Goal: Find contact information: Find contact information

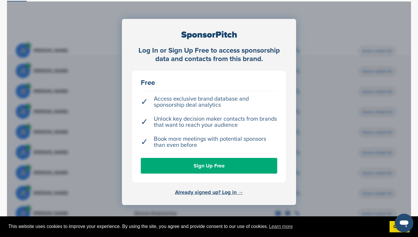
scroll to position [174, 0]
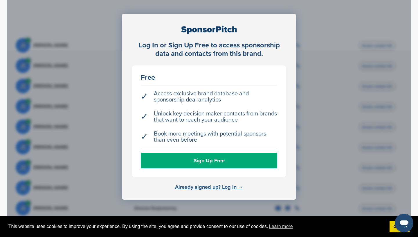
click at [208, 187] on link "Already signed up? Log in →" at bounding box center [209, 186] width 68 height 6
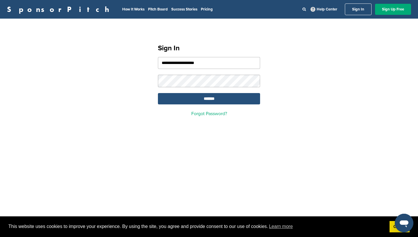
click at [203, 98] on input "*******" at bounding box center [209, 98] width 102 height 11
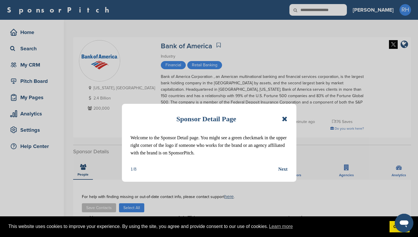
click at [285, 116] on icon at bounding box center [285, 118] width 6 height 7
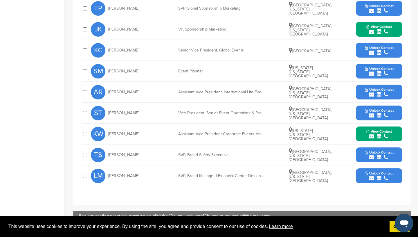
scroll to position [248, 0]
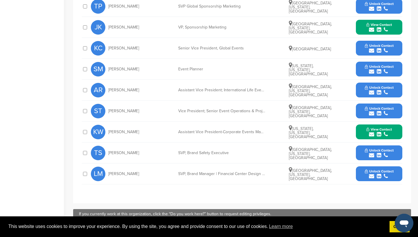
click at [100, 174] on span "LM" at bounding box center [98, 173] width 15 height 15
click at [390, 173] on button "Unlock Contact" at bounding box center [379, 173] width 43 height 17
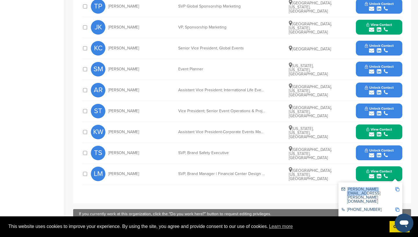
drag, startPoint x: 347, startPoint y: 190, endPoint x: 388, endPoint y: 189, distance: 40.6
click at [388, 189] on div "lori.mondor@bofa.com" at bounding box center [368, 195] width 54 height 16
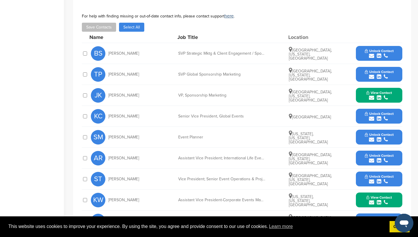
scroll to position [180, 0]
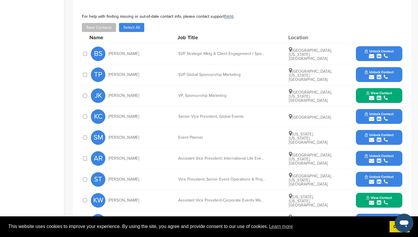
click at [392, 74] on span "Unlock Contact" at bounding box center [379, 72] width 29 height 4
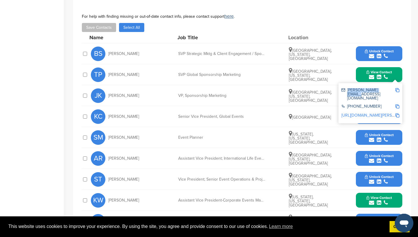
drag, startPoint x: 348, startPoint y: 91, endPoint x: 385, endPoint y: 92, distance: 37.2
click at [385, 92] on div "toby.price@bofa.com" at bounding box center [368, 94] width 54 height 12
copy div "toby.price@bofa.com"
click at [25, 57] on div "Home Search My CRM Pitch Board My Pages Analytics Settings Help Center" at bounding box center [32, 81] width 64 height 483
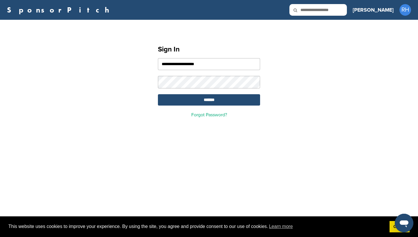
click at [19, 6] on link "SponsorPitch" at bounding box center [60, 10] width 106 height 8
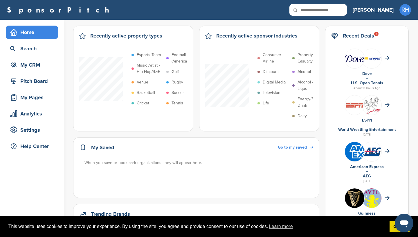
click at [30, 32] on div "Home" at bounding box center [33, 32] width 49 height 10
click at [28, 49] on div "Search" at bounding box center [33, 48] width 49 height 10
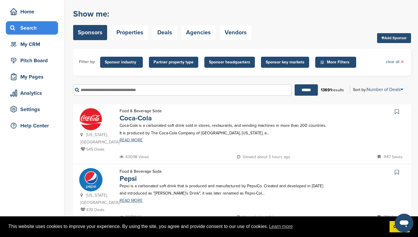
scroll to position [22, 0]
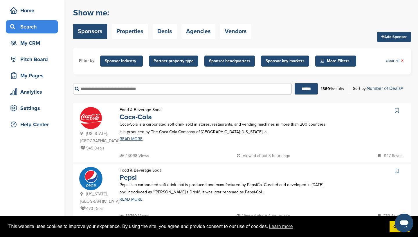
click at [90, 120] on img at bounding box center [90, 117] width 23 height 23
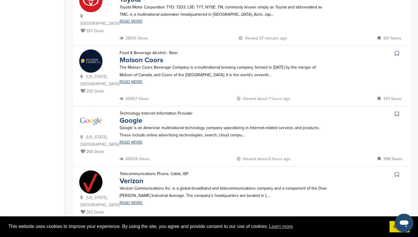
scroll to position [379, 0]
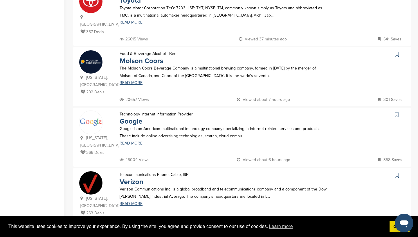
click at [91, 50] on img at bounding box center [90, 61] width 23 height 23
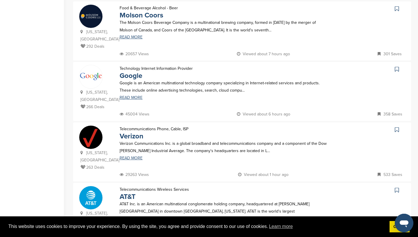
scroll to position [430, 0]
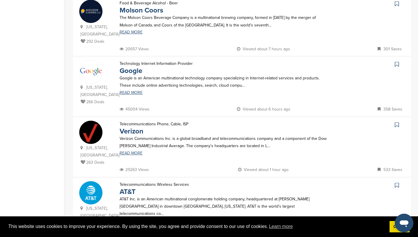
click at [89, 60] on img at bounding box center [90, 71] width 23 height 23
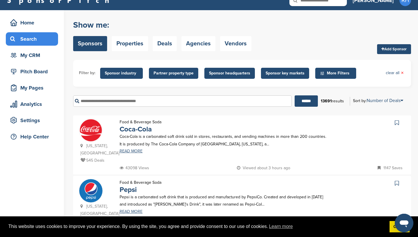
scroll to position [0, 0]
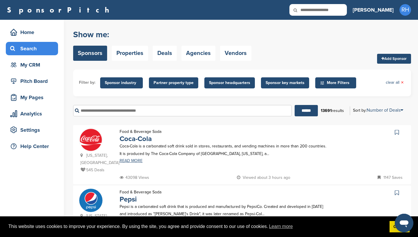
click at [231, 85] on span "Sponsor headquarters" at bounding box center [229, 83] width 41 height 6
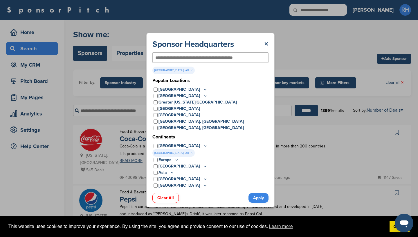
click at [164, 58] on input "text" at bounding box center [200, 57] width 91 height 5
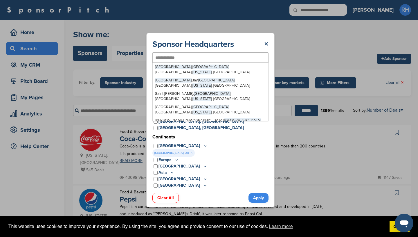
type input "**********"
click at [256, 198] on link "Apply" at bounding box center [258, 198] width 20 height 10
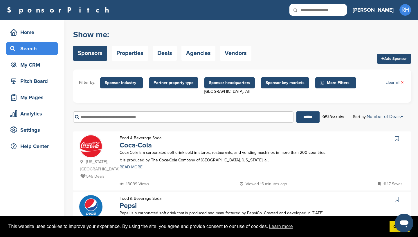
click at [89, 120] on input "text" at bounding box center [183, 116] width 220 height 11
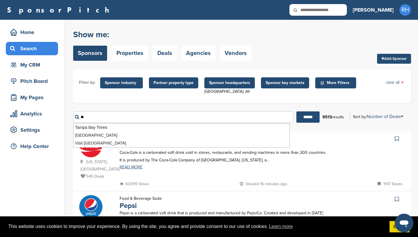
type input "*"
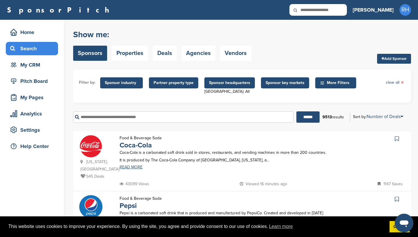
click at [340, 82] on span "More Filters" at bounding box center [336, 83] width 33 height 6
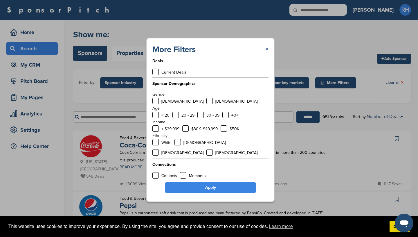
click at [266, 52] on link "×" at bounding box center [266, 49] width 3 height 10
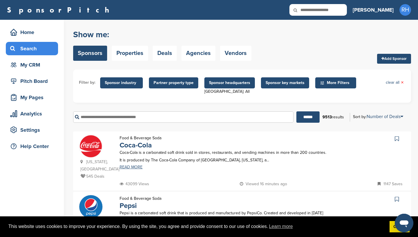
click at [129, 83] on span "Sponsor industry" at bounding box center [121, 83] width 33 height 6
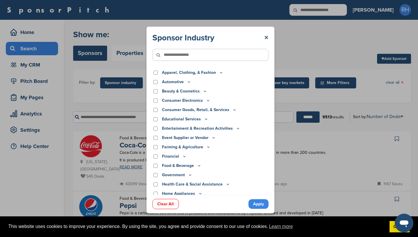
click at [155, 133] on div "Entertainment & Recreation Activities Adult Aquatics Bowling Camping Collectibl…" at bounding box center [210, 129] width 116 height 8
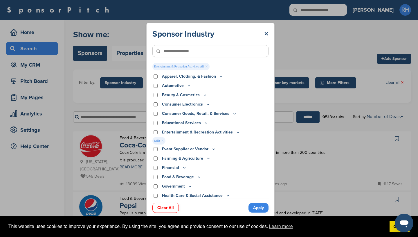
click at [259, 209] on link "Apply" at bounding box center [258, 208] width 20 height 10
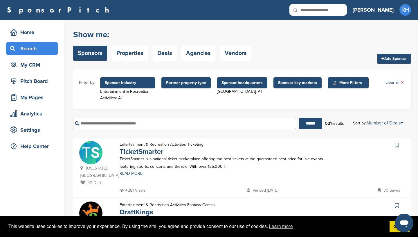
click at [136, 85] on span "Sponsor industry" at bounding box center [128, 83] width 46 height 6
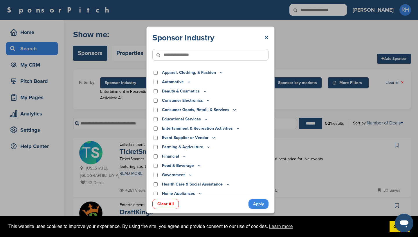
click at [267, 36] on link "×" at bounding box center [266, 38] width 4 height 10
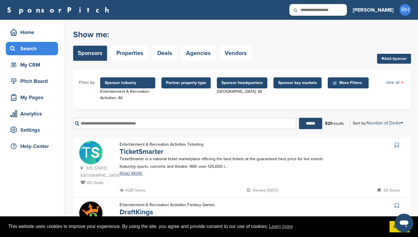
click at [121, 85] on span "Sponsor industry" at bounding box center [128, 83] width 46 height 6
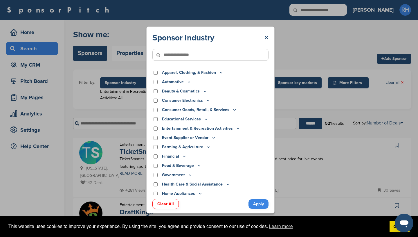
click at [255, 205] on link "Apply" at bounding box center [258, 204] width 20 height 10
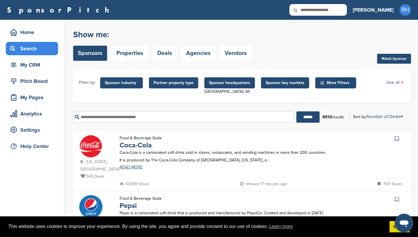
click at [275, 83] on span "Sponsor key markets" at bounding box center [285, 83] width 39 height 6
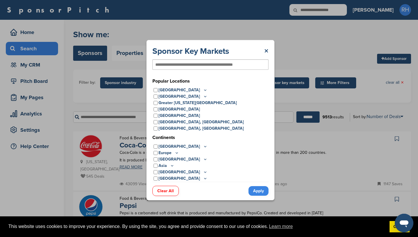
click at [204, 146] on icon at bounding box center [205, 146] width 2 height 1
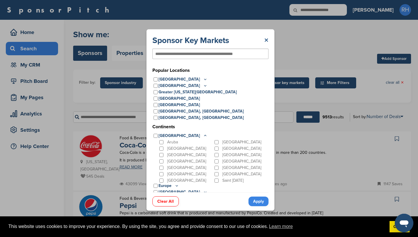
click at [266, 41] on link "×" at bounding box center [266, 40] width 4 height 10
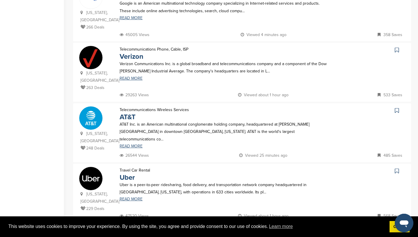
scroll to position [453, 0]
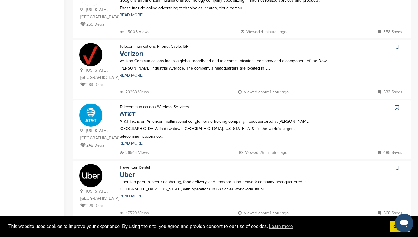
click at [88, 103] on img at bounding box center [90, 114] width 23 height 23
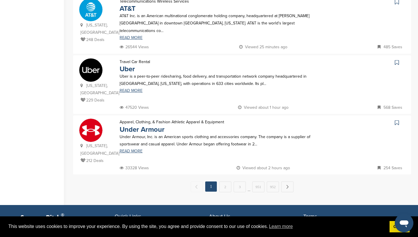
scroll to position [562, 0]
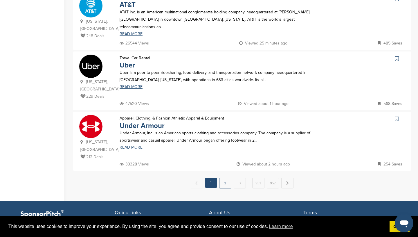
click at [226, 177] on link "2" at bounding box center [225, 182] width 12 height 11
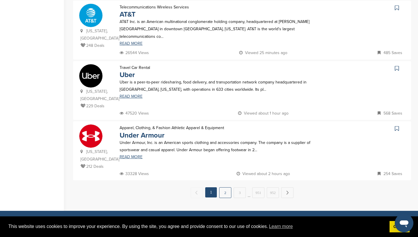
click at [225, 187] on link "2" at bounding box center [225, 192] width 12 height 11
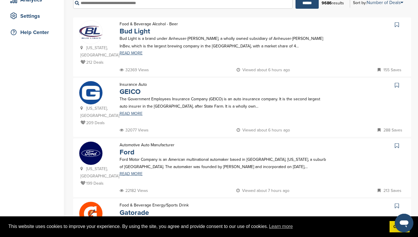
scroll to position [112, 0]
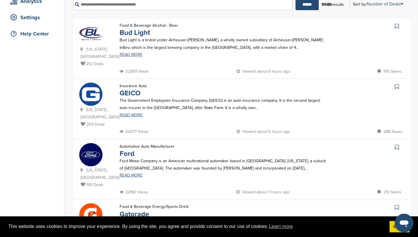
click at [80, 87] on img at bounding box center [90, 93] width 23 height 23
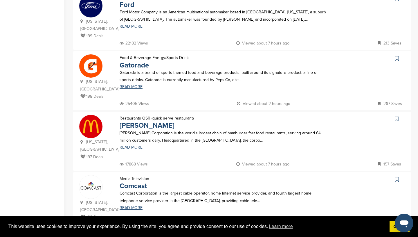
scroll to position [268, 0]
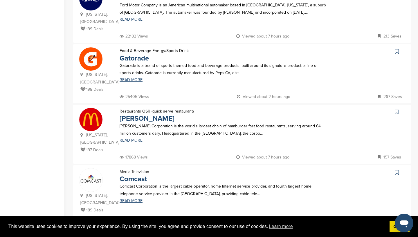
click at [94, 108] on img at bounding box center [90, 119] width 23 height 23
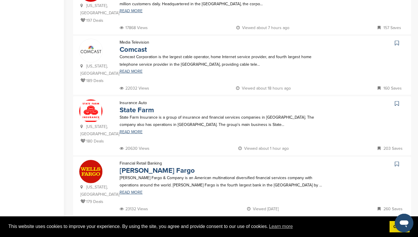
scroll to position [399, 0]
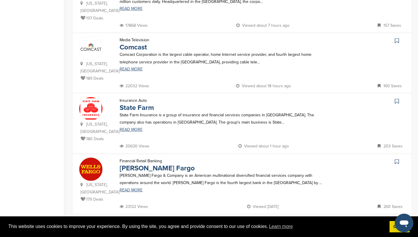
click at [97, 97] on img at bounding box center [90, 108] width 23 height 23
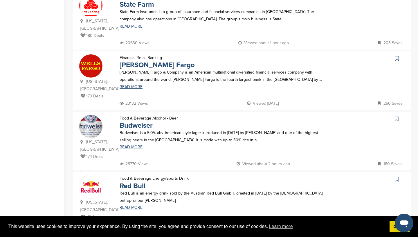
scroll to position [505, 0]
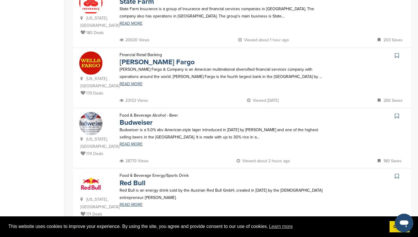
click at [94, 172] on img at bounding box center [90, 183] width 23 height 23
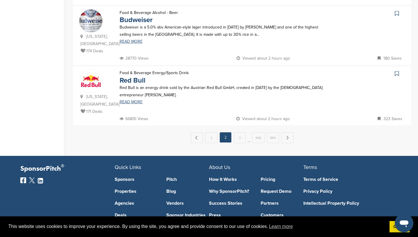
scroll to position [617, 0]
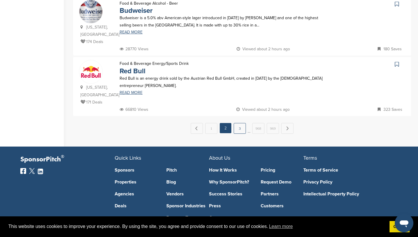
click at [240, 123] on link "3" at bounding box center [240, 128] width 12 height 11
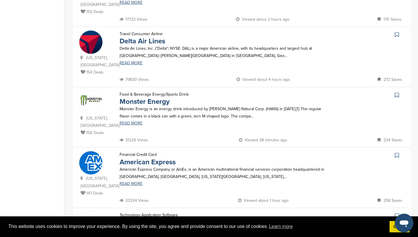
scroll to position [164, 0]
click at [93, 95] on img at bounding box center [90, 100] width 23 height 11
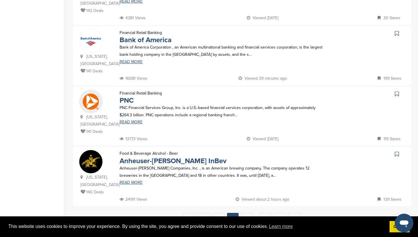
scroll to position [528, 0]
click at [91, 89] on img at bounding box center [90, 100] width 23 height 23
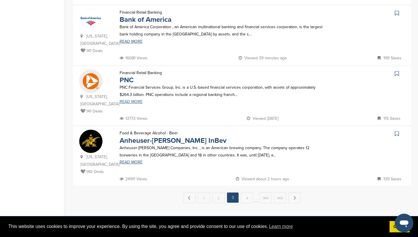
scroll to position [552, 0]
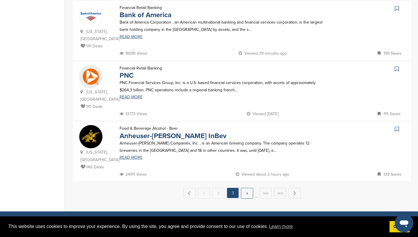
click at [248, 187] on link "4" at bounding box center [247, 192] width 12 height 11
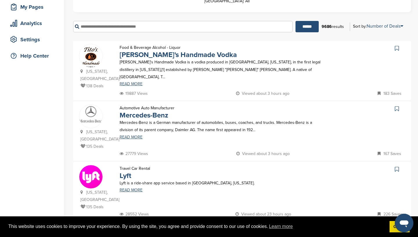
scroll to position [93, 0]
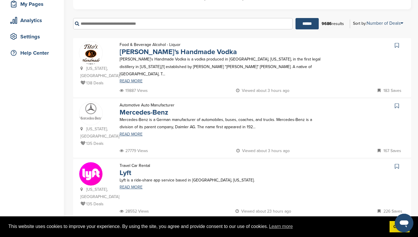
click at [98, 52] on img at bounding box center [90, 55] width 23 height 28
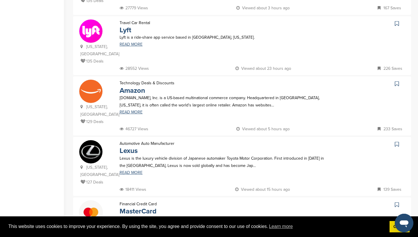
scroll to position [236, 0]
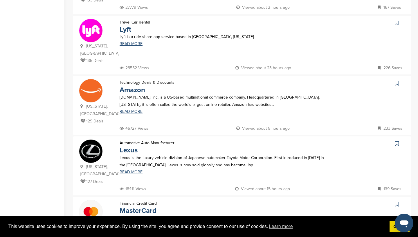
click at [92, 79] on img at bounding box center [90, 90] width 23 height 23
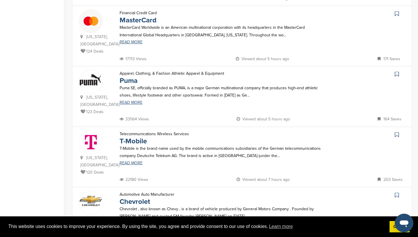
scroll to position [421, 0]
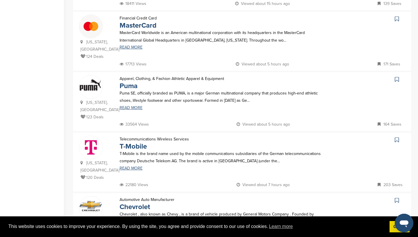
click at [93, 18] on img at bounding box center [90, 26] width 23 height 23
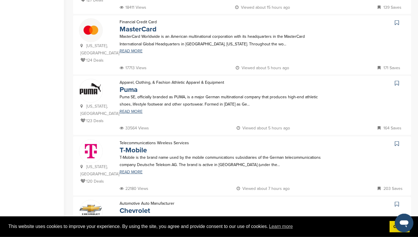
scroll to position [447, 0]
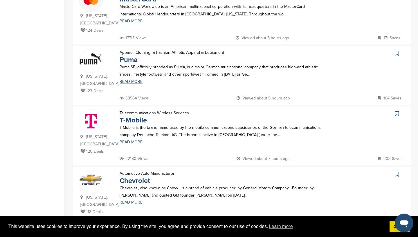
click at [91, 121] on img at bounding box center [90, 120] width 23 height 23
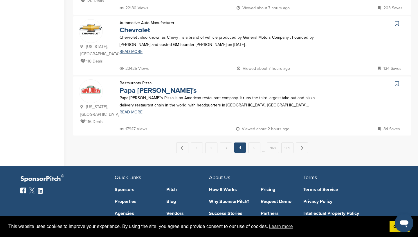
scroll to position [598, 0]
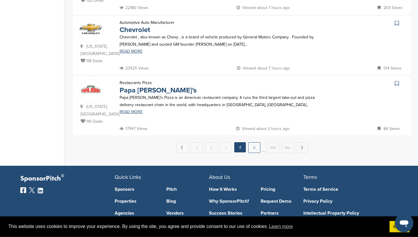
click at [254, 142] on link "5" at bounding box center [254, 147] width 12 height 11
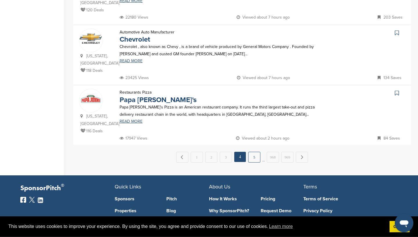
click at [254, 151] on link "5" at bounding box center [254, 156] width 12 height 11
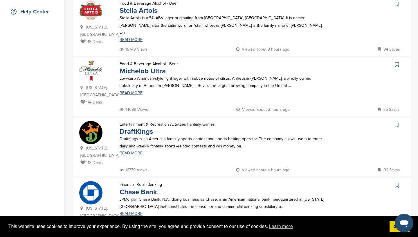
scroll to position [0, 0]
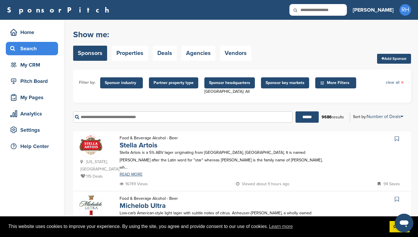
click at [230, 83] on span "Sponsor headquarters" at bounding box center [229, 83] width 41 height 6
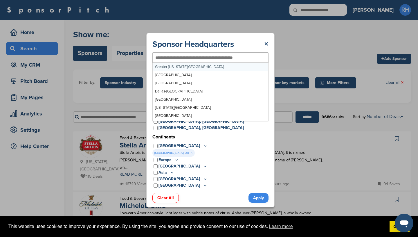
click at [174, 57] on input "text" at bounding box center [200, 57] width 91 height 5
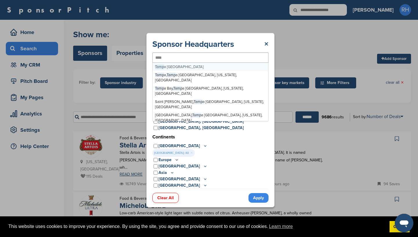
type input "*****"
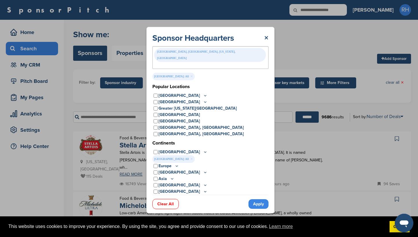
click at [260, 199] on link "Apply" at bounding box center [258, 204] width 20 height 10
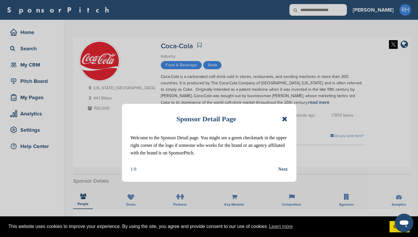
click at [286, 118] on icon at bounding box center [285, 118] width 6 height 7
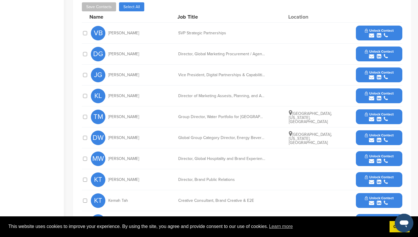
scroll to position [229, 0]
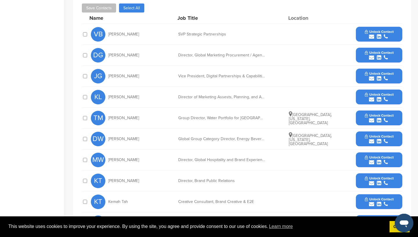
click at [360, 98] on button "Unlock Contact" at bounding box center [379, 96] width 43 height 17
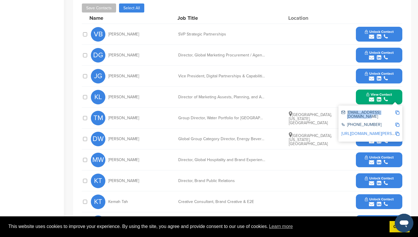
drag, startPoint x: 348, startPoint y: 113, endPoint x: 370, endPoint y: 117, distance: 22.4
click at [370, 117] on div "klyemance@coca-cola.com" at bounding box center [368, 114] width 54 height 8
copy div "klyemance@coca-cola.com"
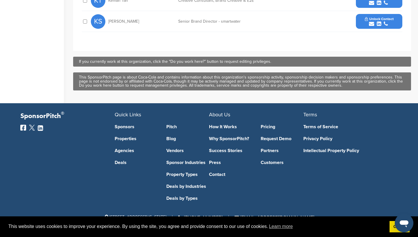
scroll to position [0, 0]
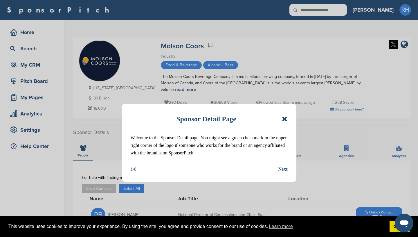
click at [285, 118] on icon at bounding box center [285, 118] width 6 height 7
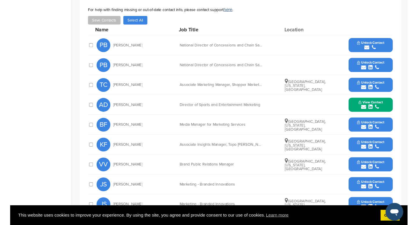
scroll to position [166, 0]
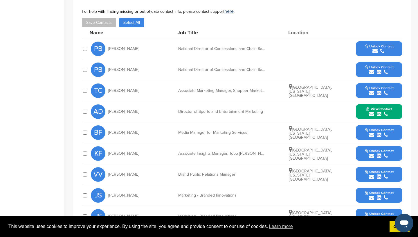
click at [360, 110] on button "View Contact" at bounding box center [378, 111] width 39 height 17
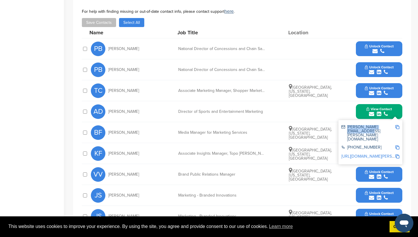
drag, startPoint x: 348, startPoint y: 124, endPoint x: 397, endPoint y: 125, distance: 48.8
click at [395, 125] on div "adam.dettman@millercoors.com" at bounding box center [368, 133] width 54 height 16
copy div "adam.dettman@millercoors."
click at [383, 125] on div "adam.dettman@millercoors.com" at bounding box center [368, 133] width 54 height 16
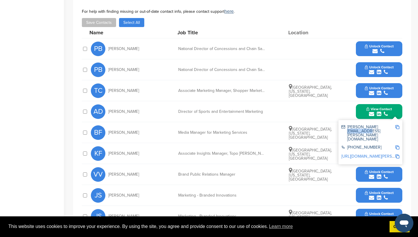
click at [383, 125] on div "adam.dettman@millercoors.com" at bounding box center [368, 133] width 54 height 16
click at [368, 125] on div "adam.dettman@millercoors.com" at bounding box center [368, 133] width 54 height 16
click at [349, 125] on div "adam.dettman@millercoors.com" at bounding box center [368, 133] width 54 height 16
click at [348, 125] on div "adam.dettman@millercoors.com" at bounding box center [368, 133] width 54 height 16
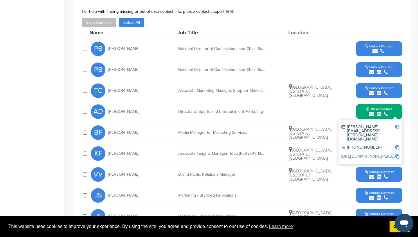
click at [397, 125] on img at bounding box center [397, 127] width 4 height 4
click at [343, 125] on div "adam.dettman@millercoors.com" at bounding box center [368, 133] width 54 height 16
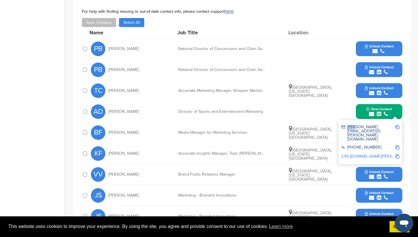
click at [343, 125] on div "adam.dettman@millercoors.com" at bounding box center [368, 133] width 54 height 16
click at [397, 125] on img at bounding box center [397, 127] width 4 height 4
copy div "adam"
click at [397, 123] on span "Copied!" at bounding box center [401, 125] width 13 height 6
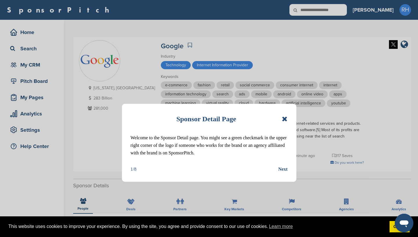
click at [286, 120] on icon at bounding box center [285, 118] width 6 height 7
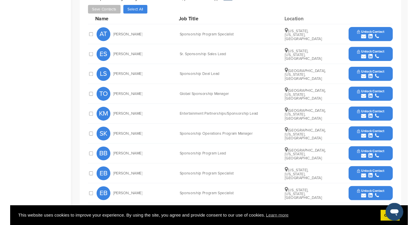
scroll to position [221, 0]
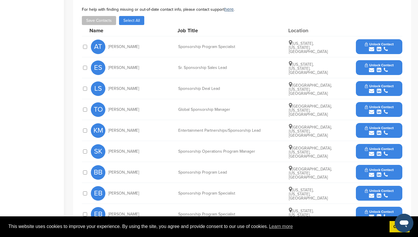
click at [361, 131] on button "Unlock Contact" at bounding box center [379, 130] width 43 height 17
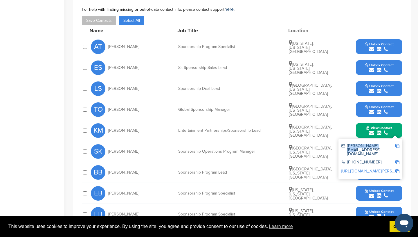
drag, startPoint x: 348, startPoint y: 146, endPoint x: 380, endPoint y: 147, distance: 32.0
click at [380, 147] on div "[PERSON_NAME][EMAIL_ADDRESS][DOMAIN_NAME]" at bounding box center [368, 150] width 54 height 12
copy div "[PERSON_NAME][EMAIL_ADDRESS][DOMAIN_NAME]"
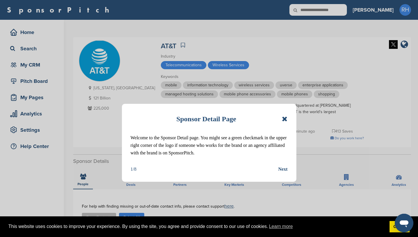
click at [285, 118] on icon at bounding box center [285, 118] width 6 height 7
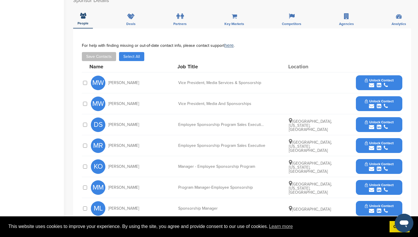
scroll to position [161, 0]
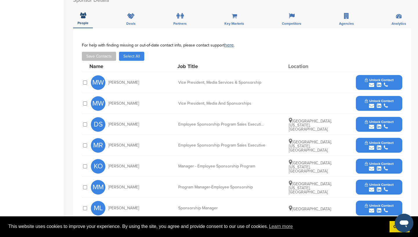
click at [360, 95] on button "Unlock Contact" at bounding box center [379, 103] width 43 height 17
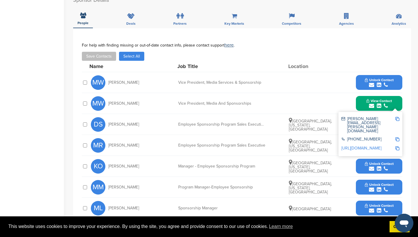
click at [149, 98] on div "MW [PERSON_NAME]" at bounding box center [123, 103] width 64 height 15
click at [167, 135] on div "MR Morgan Ruiz Employee Sponsorship Program Sales Executive Greenville, South C…" at bounding box center [246, 145] width 311 height 21
click at [405, 99] on div "**********" at bounding box center [242, 164] width 338 height 272
click at [395, 97] on button "View Contact" at bounding box center [378, 103] width 39 height 17
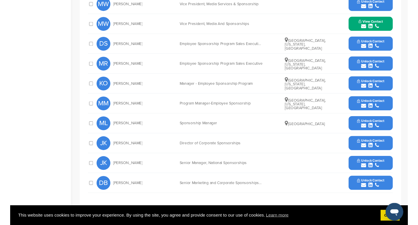
scroll to position [240, 0]
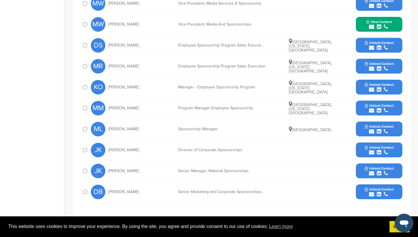
click at [360, 145] on button "Unlock Contact" at bounding box center [379, 149] width 43 height 17
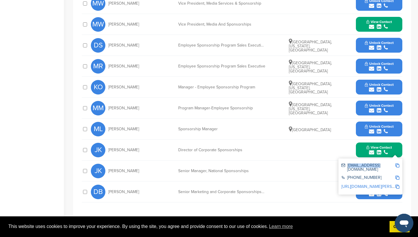
drag, startPoint x: 348, startPoint y: 159, endPoint x: 375, endPoint y: 159, distance: 27.6
click at [375, 163] on div "jk5971@att.com" at bounding box center [368, 167] width 54 height 8
copy div "jk5971@att.com"
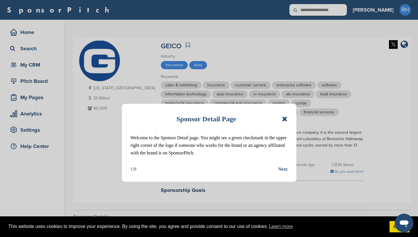
click at [285, 119] on icon at bounding box center [285, 118] width 6 height 7
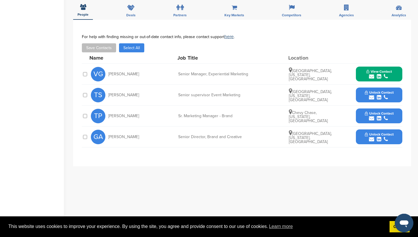
scroll to position [225, 0]
click at [359, 86] on button "Unlock Contact" at bounding box center [379, 94] width 43 height 17
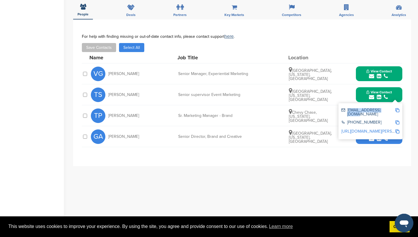
drag, startPoint x: 347, startPoint y: 101, endPoint x: 386, endPoint y: 102, distance: 38.3
click at [386, 108] on div "tshawaryn@geico.com" at bounding box center [368, 112] width 54 height 8
copy div "tshawaryn@geico.com"
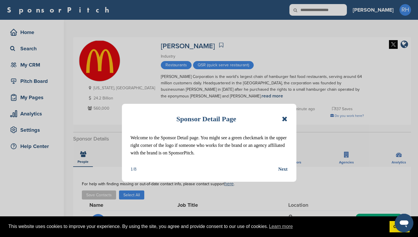
click at [284, 117] on icon at bounding box center [285, 118] width 6 height 7
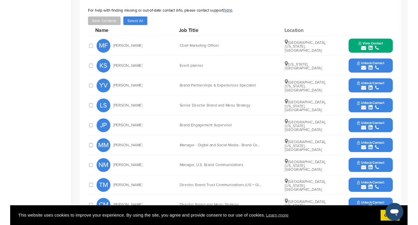
scroll to position [167, 0]
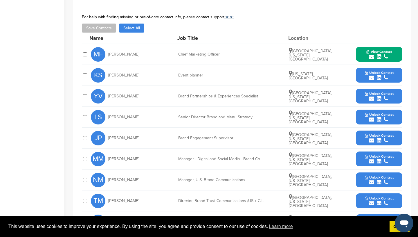
click at [359, 54] on div "View Contact morgan.flatley@us.mcd.com 630-623-3000 https://www.linkedin.com/in…" at bounding box center [379, 54] width 46 height 15
click at [378, 51] on span "View Contact" at bounding box center [379, 52] width 26 height 4
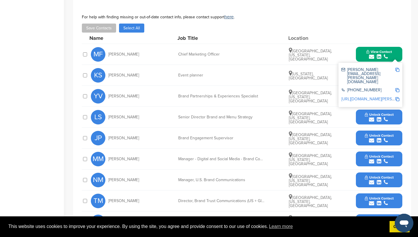
click at [398, 71] on img at bounding box center [397, 70] width 4 height 4
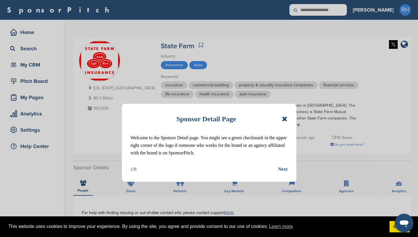
click at [284, 118] on icon at bounding box center [285, 118] width 6 height 7
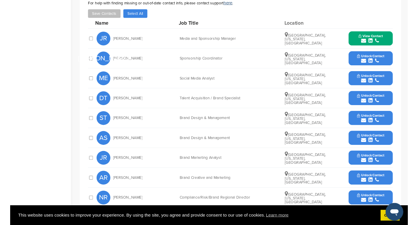
scroll to position [195, 0]
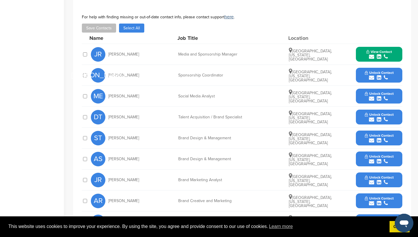
click at [360, 51] on button "View Contact" at bounding box center [378, 54] width 39 height 17
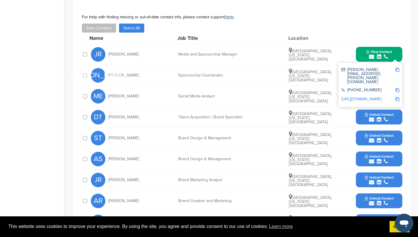
click at [398, 70] on img at bounding box center [397, 70] width 4 height 4
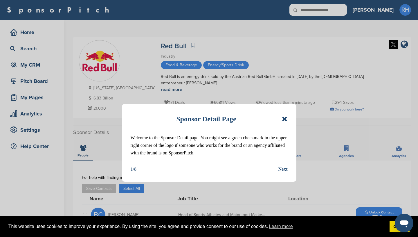
click at [286, 119] on icon at bounding box center [285, 118] width 6 height 7
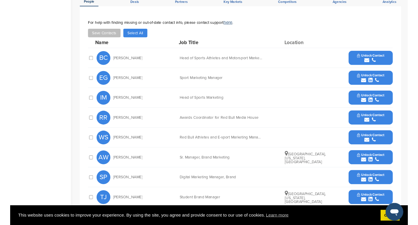
scroll to position [155, 0]
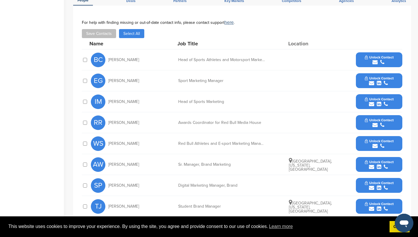
click at [363, 82] on button "Unlock Contact" at bounding box center [379, 80] width 43 height 17
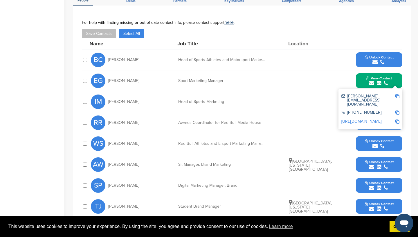
click at [398, 97] on img at bounding box center [397, 96] width 4 height 4
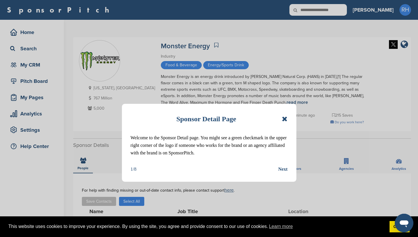
click at [284, 120] on icon at bounding box center [285, 118] width 6 height 7
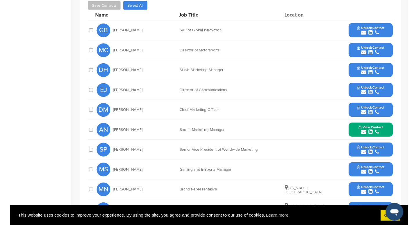
scroll to position [194, 0]
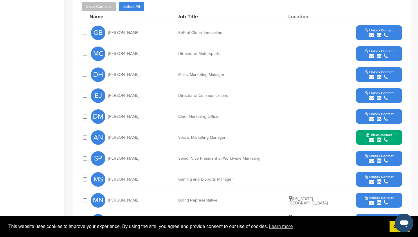
click at [360, 73] on button "Unlock Contact" at bounding box center [379, 74] width 43 height 17
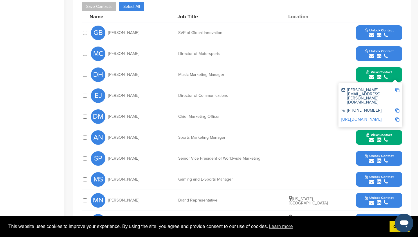
click at [397, 91] on img at bounding box center [397, 90] width 4 height 4
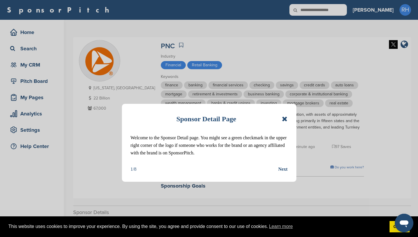
click at [284, 119] on icon at bounding box center [285, 118] width 6 height 7
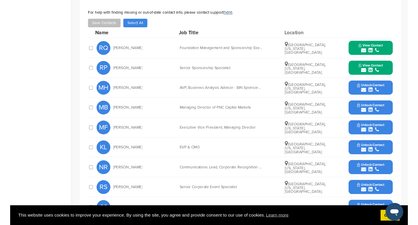
scroll to position [237, 0]
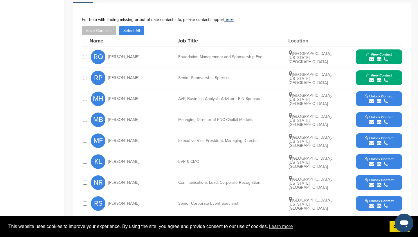
click at [362, 59] on button "View Contact" at bounding box center [378, 56] width 39 height 17
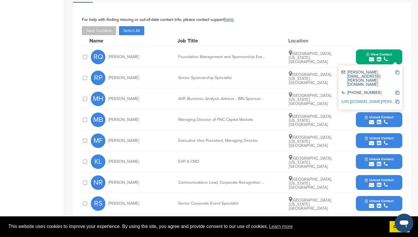
click at [398, 73] on img at bounding box center [397, 72] width 4 height 4
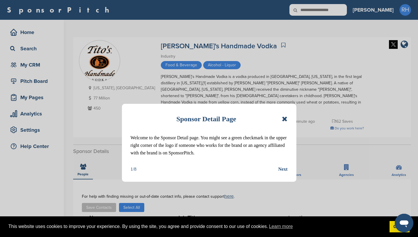
click at [284, 119] on icon at bounding box center [285, 118] width 6 height 7
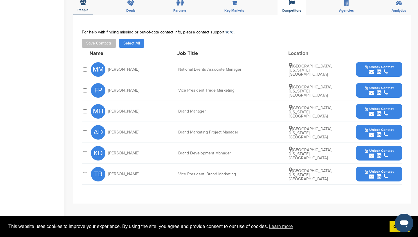
scroll to position [172, 0]
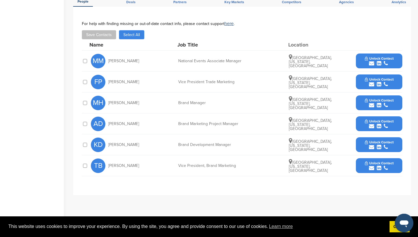
click at [360, 160] on button "Unlock Contact" at bounding box center [379, 165] width 43 height 17
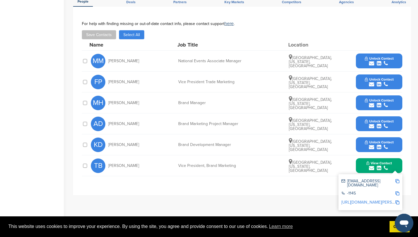
click at [398, 179] on img at bounding box center [397, 181] width 4 height 4
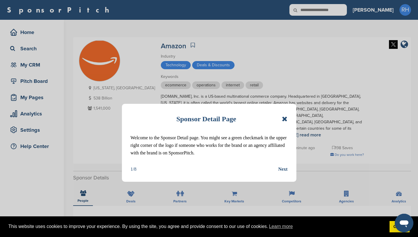
click at [285, 120] on icon at bounding box center [285, 118] width 6 height 7
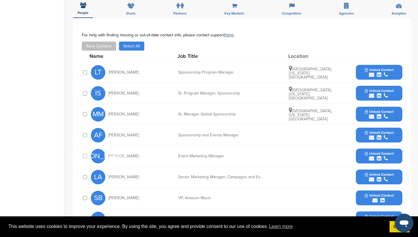
scroll to position [188, 0]
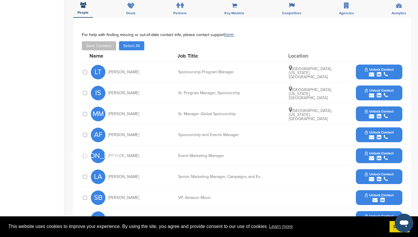
click at [360, 126] on button "Unlock Contact" at bounding box center [379, 134] width 43 height 17
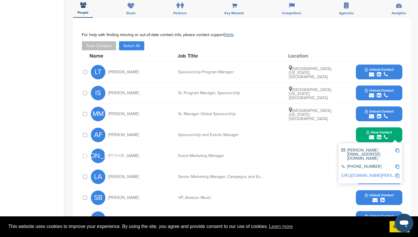
click at [398, 148] on img at bounding box center [397, 150] width 4 height 4
click at [243, 154] on div "Event Marketing Manager" at bounding box center [221, 156] width 87 height 4
click at [398, 126] on button "View Contact" at bounding box center [378, 134] width 39 height 17
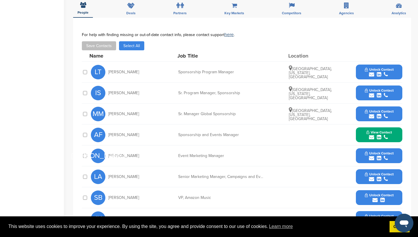
click at [361, 63] on button "Unlock Contact" at bounding box center [379, 71] width 43 height 17
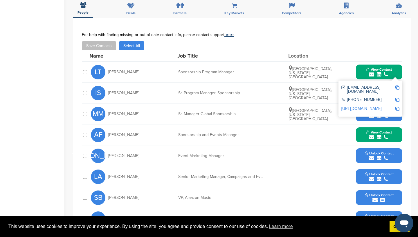
click at [398, 85] on img at bounding box center [397, 87] width 4 height 4
click at [399, 64] on div "View Contact lisatier@amazon.com +1 206-266-1000 http://www.linkedin.com/in/tie…" at bounding box center [379, 71] width 46 height 15
click at [397, 63] on button "View Contact" at bounding box center [378, 71] width 39 height 17
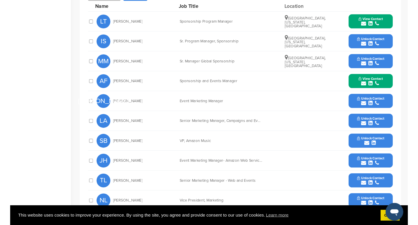
scroll to position [246, 0]
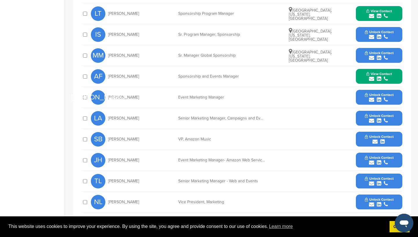
click at [360, 130] on button "Unlock Contact" at bounding box center [379, 138] width 43 height 17
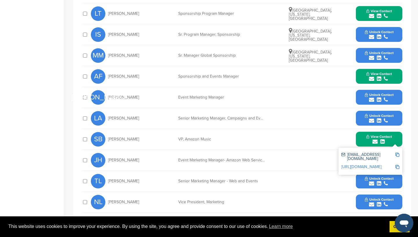
click at [398, 152] on img at bounding box center [397, 154] width 4 height 4
click at [362, 193] on button "Unlock Contact" at bounding box center [379, 201] width 43 height 17
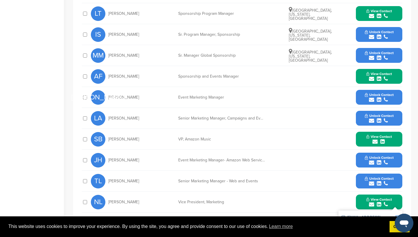
click at [398, 215] on img at bounding box center [397, 217] width 4 height 4
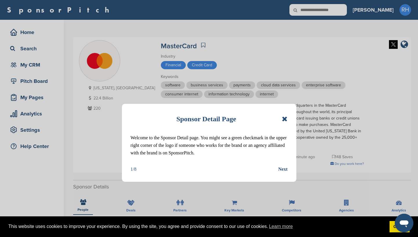
click at [285, 120] on icon at bounding box center [285, 118] width 6 height 7
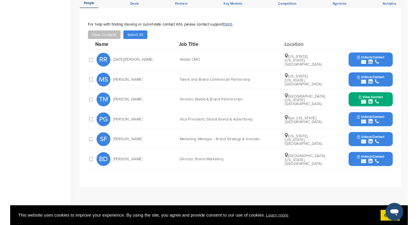
scroll to position [209, 0]
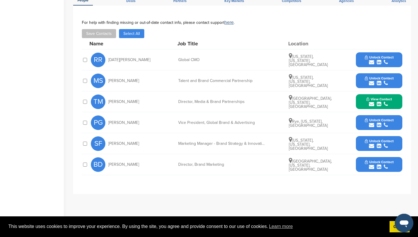
click at [363, 104] on button "View Contact" at bounding box center [378, 101] width 39 height 17
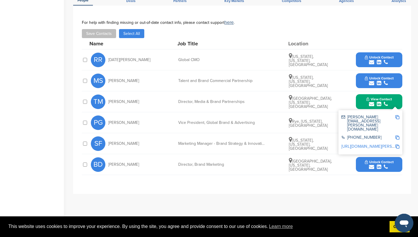
click at [398, 118] on img at bounding box center [397, 117] width 4 height 4
click at [397, 102] on button "View Contact" at bounding box center [378, 101] width 39 height 17
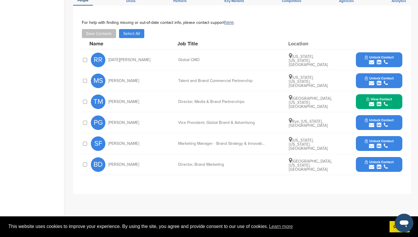
click at [394, 146] on button "Unlock Contact" at bounding box center [379, 143] width 43 height 17
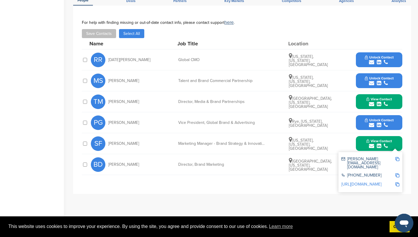
click at [398, 160] on img at bounding box center [397, 159] width 4 height 4
click at [397, 142] on button "View Contact" at bounding box center [378, 143] width 39 height 17
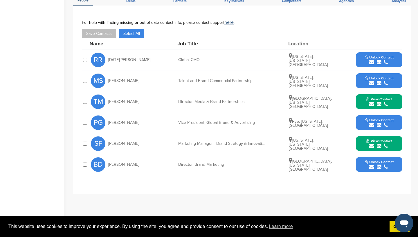
click at [391, 165] on div "submit" at bounding box center [379, 167] width 29 height 6
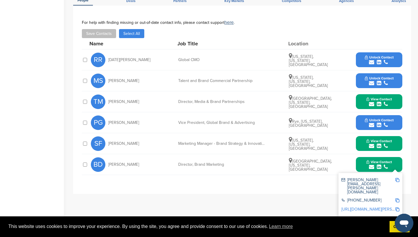
click at [398, 180] on img at bounding box center [397, 180] width 4 height 4
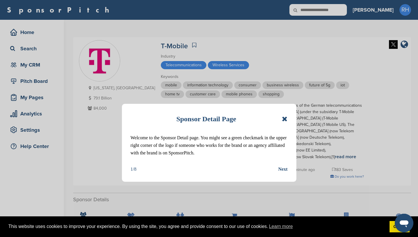
click at [285, 119] on icon at bounding box center [285, 118] width 6 height 7
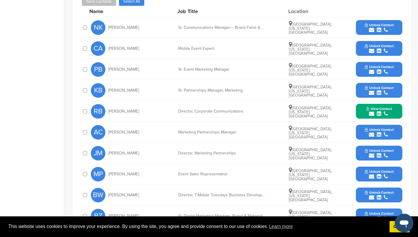
scroll to position [257, 0]
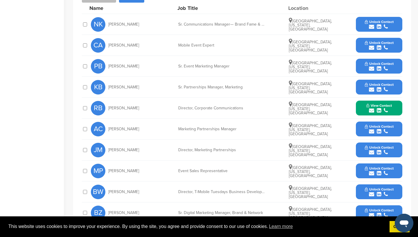
click at [358, 120] on button "Unlock Contact" at bounding box center [379, 128] width 43 height 17
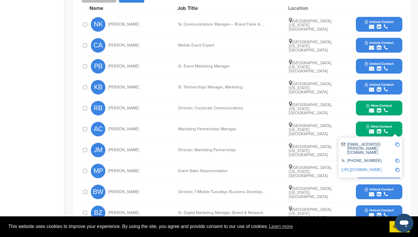
click at [398, 142] on img at bounding box center [397, 144] width 4 height 4
click at [396, 120] on button "View Contact" at bounding box center [378, 128] width 39 height 17
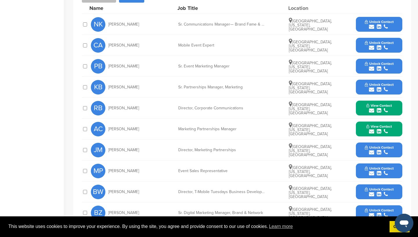
click at [393, 145] on span "Unlock Contact" at bounding box center [379, 147] width 29 height 4
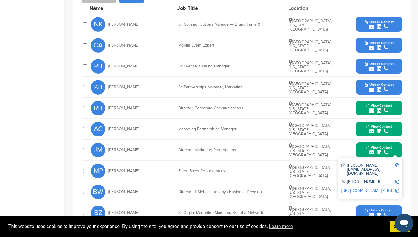
click at [398, 163] on img at bounding box center [397, 165] width 4 height 4
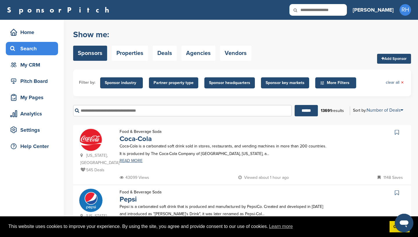
click at [240, 78] on span "Sponsor headquarters" at bounding box center [229, 82] width 50 height 11
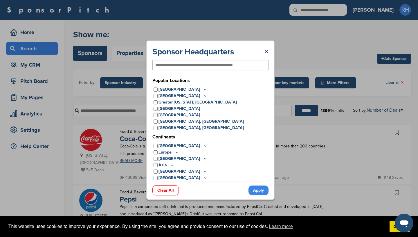
click at [266, 52] on link "×" at bounding box center [266, 51] width 4 height 10
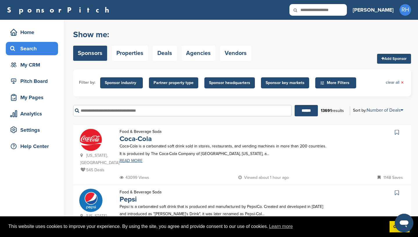
click at [115, 83] on span "Sponsor industry" at bounding box center [121, 83] width 33 height 6
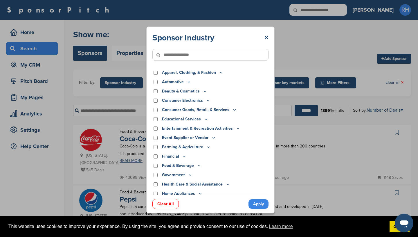
click at [169, 55] on icon at bounding box center [162, 55] width 20 height 12
click at [267, 35] on link "×" at bounding box center [266, 38] width 4 height 10
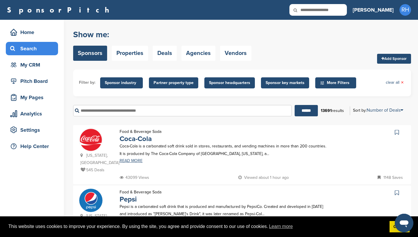
click at [223, 83] on span "Sponsor headquarters" at bounding box center [229, 83] width 41 height 6
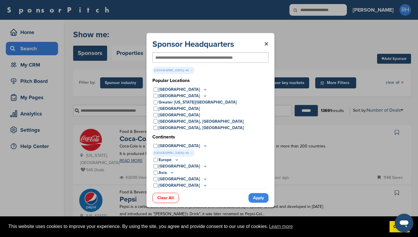
click at [259, 197] on link "Apply" at bounding box center [258, 198] width 20 height 10
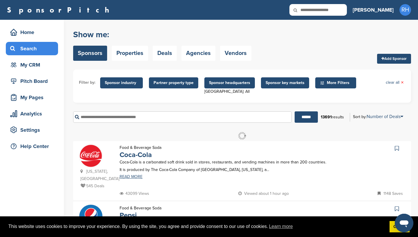
click at [235, 82] on span "Sponsor headquarters" at bounding box center [229, 83] width 41 height 6
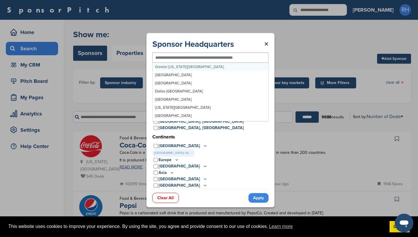
click at [174, 57] on input "text" at bounding box center [200, 57] width 91 height 5
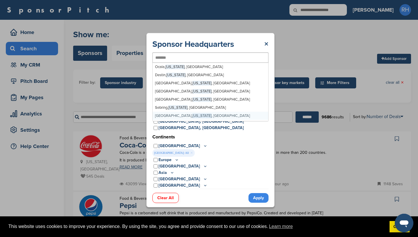
type input "*******"
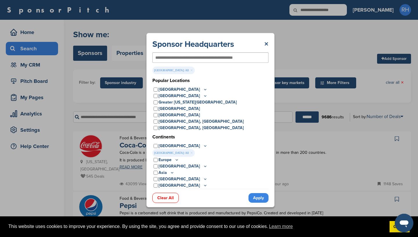
click at [256, 198] on link "Apply" at bounding box center [258, 198] width 20 height 10
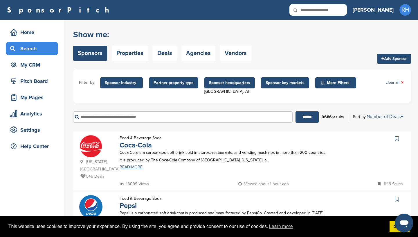
click at [179, 84] on span "Partner property type" at bounding box center [174, 83] width 40 height 6
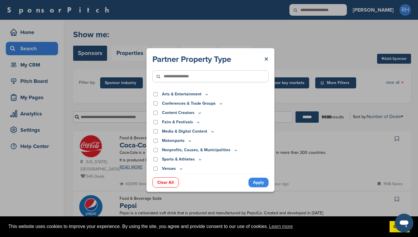
click at [267, 59] on link "×" at bounding box center [266, 59] width 4 height 10
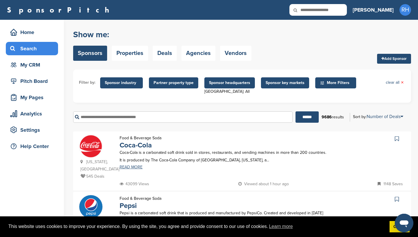
click at [232, 85] on span "Sponsor headquarters" at bounding box center [229, 83] width 41 height 6
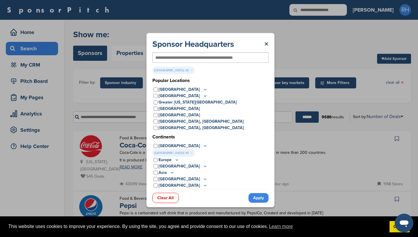
click at [254, 196] on link "Apply" at bounding box center [258, 198] width 20 height 10
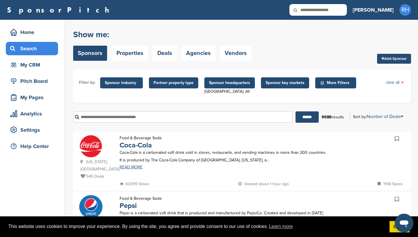
click at [98, 119] on input "text" at bounding box center [182, 116] width 219 height 11
click at [300, 117] on input "******" at bounding box center [306, 116] width 23 height 11
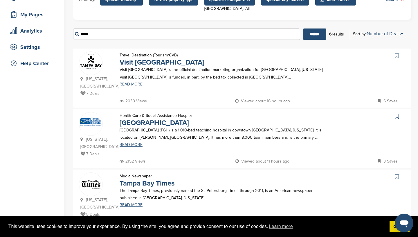
scroll to position [85, 0]
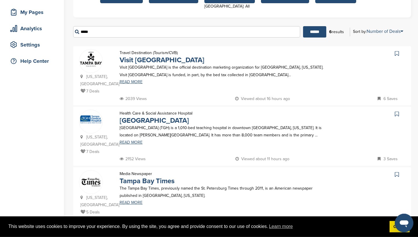
click at [90, 115] on img at bounding box center [90, 119] width 23 height 8
click at [98, 35] on input "*****" at bounding box center [186, 31] width 227 height 11
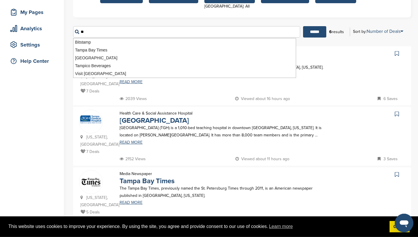
type input "*"
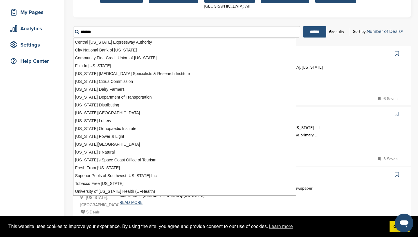
type input "*******"
click at [311, 30] on input "******" at bounding box center [314, 31] width 23 height 11
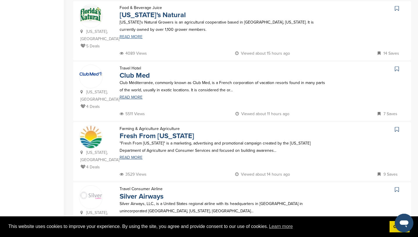
scroll to position [493, 0]
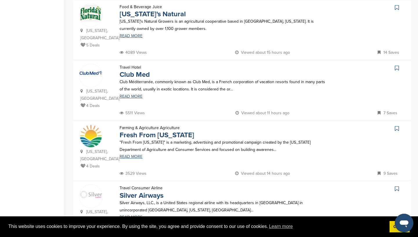
click at [92, 124] on img at bounding box center [90, 135] width 23 height 23
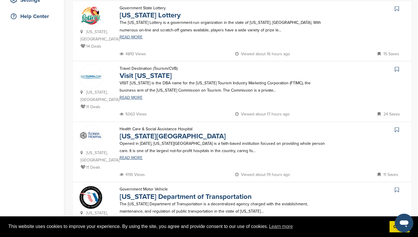
scroll to position [116, 0]
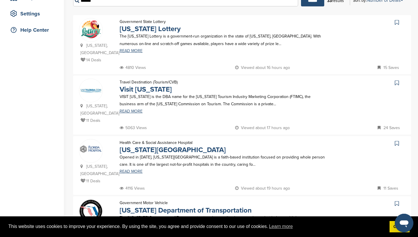
click at [92, 84] on img at bounding box center [90, 90] width 23 height 23
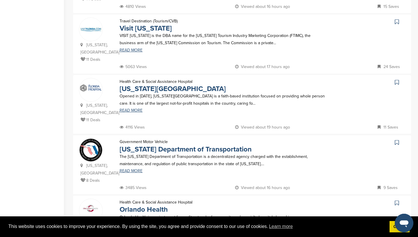
scroll to position [182, 0]
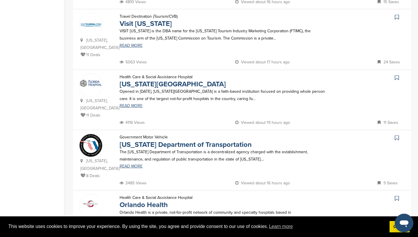
click at [93, 79] on img at bounding box center [90, 83] width 23 height 9
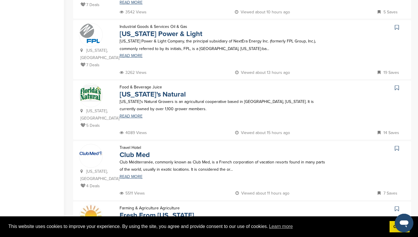
scroll to position [415, 0]
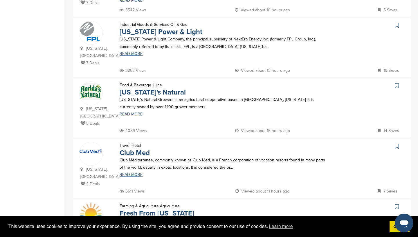
click at [90, 83] on img at bounding box center [90, 91] width 23 height 17
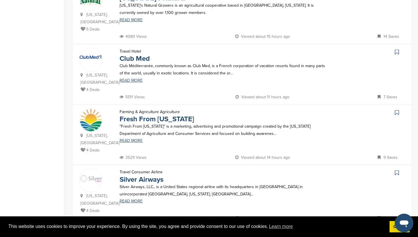
scroll to position [509, 0]
click at [234, 231] on link "2" at bounding box center [234, 236] width 12 height 11
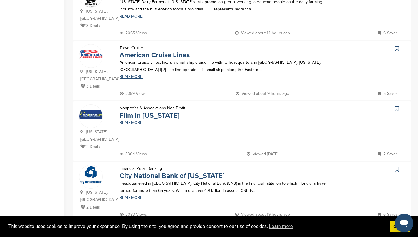
scroll to position [212, 0]
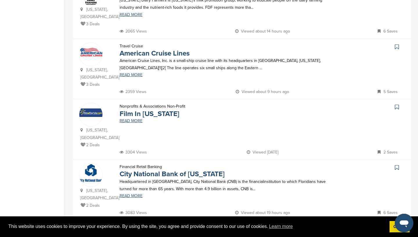
click at [90, 164] on img at bounding box center [90, 173] width 23 height 18
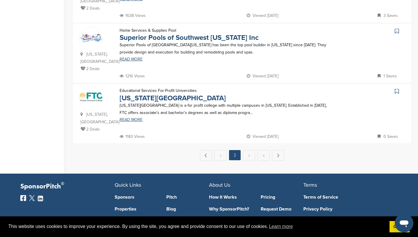
scroll to position [595, 0]
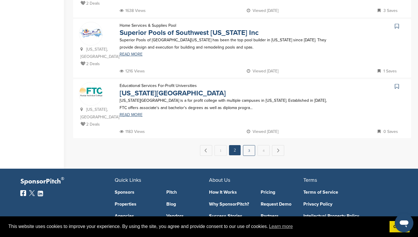
click at [248, 145] on link "3" at bounding box center [249, 150] width 12 height 11
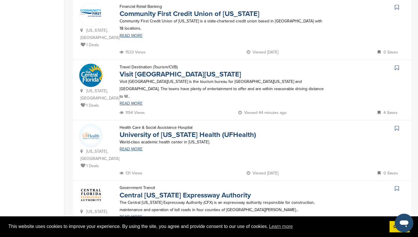
scroll to position [510, 0]
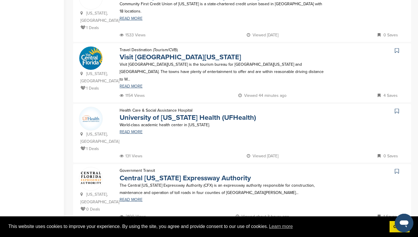
click at [264, 230] on link "4" at bounding box center [263, 235] width 12 height 11
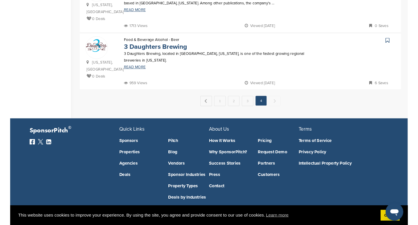
scroll to position [0, 0]
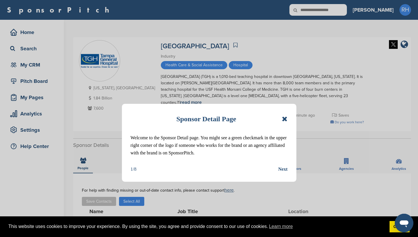
click at [285, 119] on icon at bounding box center [285, 118] width 6 height 7
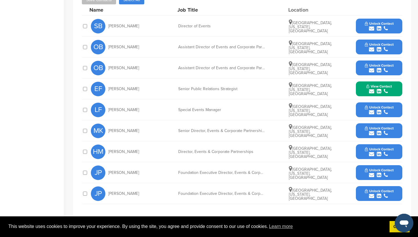
scroll to position [202, 0]
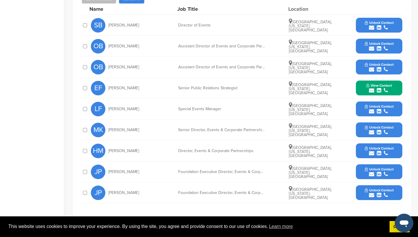
click at [358, 145] on div "Unlock Contact" at bounding box center [379, 150] width 46 height 15
click at [395, 149] on button "Unlock Contact" at bounding box center [379, 150] width 43 height 17
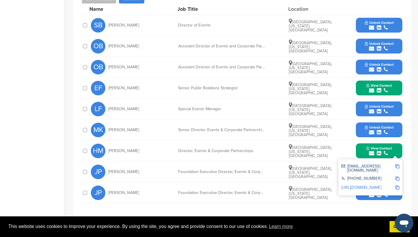
click at [398, 164] on img at bounding box center [397, 166] width 4 height 4
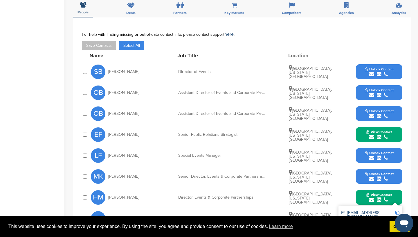
scroll to position [153, 0]
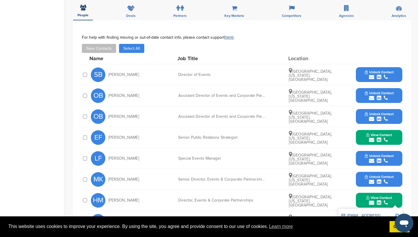
click at [361, 71] on button "Unlock Contact" at bounding box center [379, 74] width 43 height 17
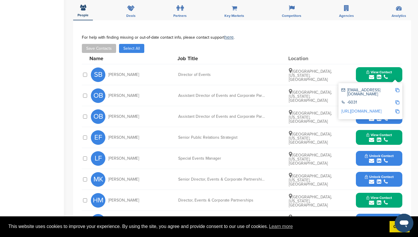
click at [398, 88] on img at bounding box center [397, 90] width 4 height 4
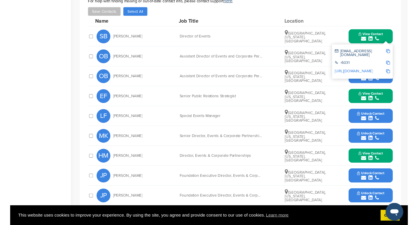
scroll to position [193, 0]
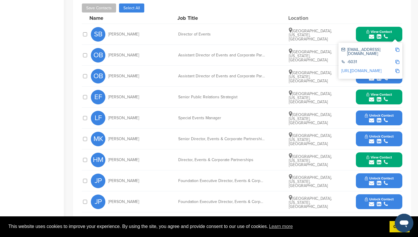
click at [358, 131] on button "Unlock Contact" at bounding box center [379, 138] width 43 height 17
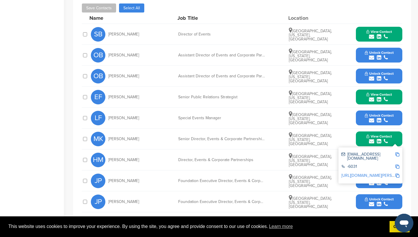
click at [398, 152] on img at bounding box center [397, 154] width 4 height 4
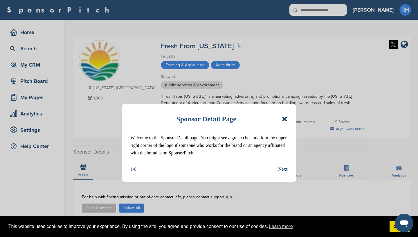
click at [284, 118] on icon at bounding box center [285, 118] width 6 height 7
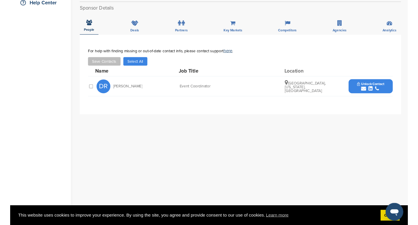
scroll to position [145, 0]
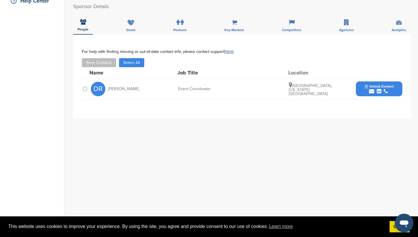
click at [361, 91] on button "Unlock Contact" at bounding box center [379, 88] width 43 height 17
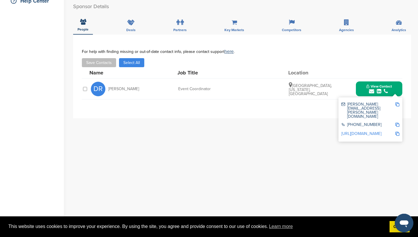
click at [398, 105] on img at bounding box center [397, 104] width 4 height 4
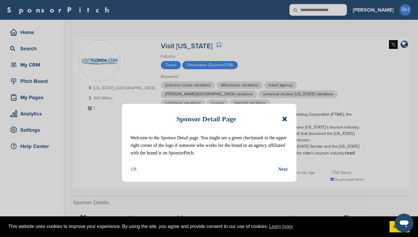
click at [285, 117] on icon at bounding box center [285, 118] width 6 height 7
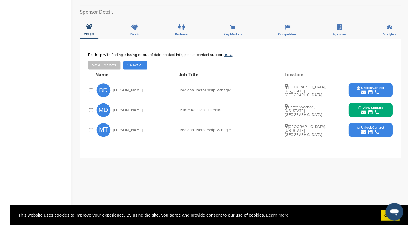
scroll to position [191, 0]
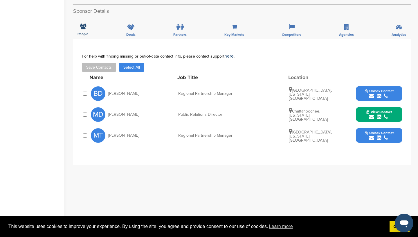
click at [360, 86] on button "Unlock Contact" at bounding box center [379, 93] width 43 height 17
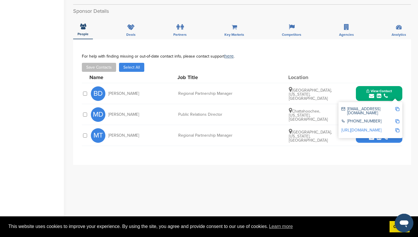
click at [397, 107] on img at bounding box center [397, 109] width 4 height 4
click at [361, 131] on button "Unlock Contact" at bounding box center [379, 135] width 43 height 17
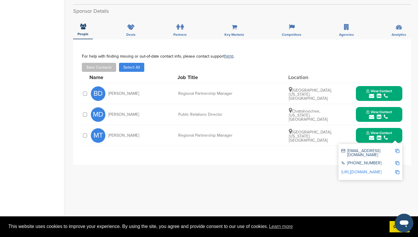
click at [398, 149] on img at bounding box center [397, 151] width 4 height 4
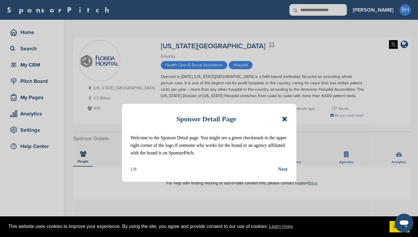
click at [285, 120] on icon at bounding box center [285, 118] width 6 height 7
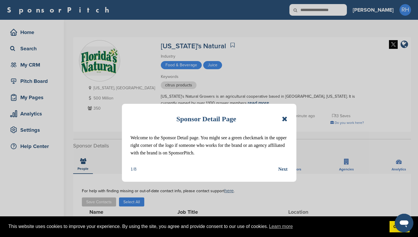
click at [285, 119] on icon at bounding box center [285, 118] width 6 height 7
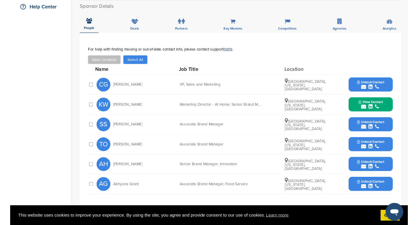
scroll to position [147, 0]
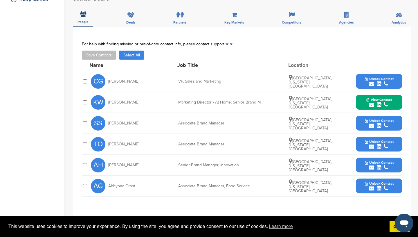
click at [361, 148] on button "Unlock Contact" at bounding box center [379, 143] width 43 height 17
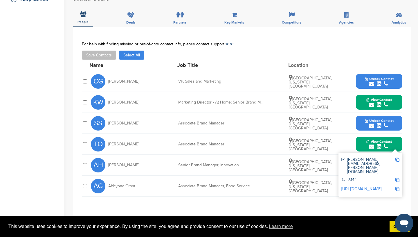
click at [398, 159] on img at bounding box center [397, 159] width 4 height 4
click at [397, 141] on button "View Contact" at bounding box center [378, 143] width 39 height 17
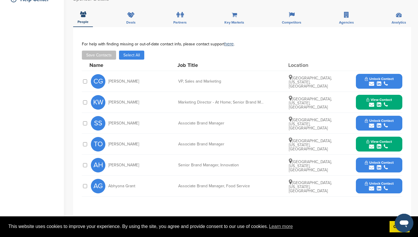
click at [390, 125] on div "submit" at bounding box center [379, 126] width 29 height 6
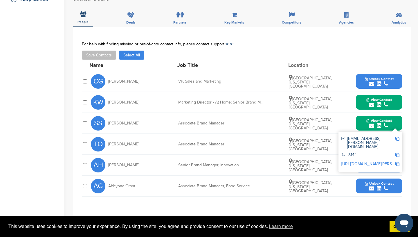
click at [398, 139] on img at bounding box center [397, 138] width 4 height 4
click at [358, 84] on button "Unlock Contact" at bounding box center [379, 81] width 43 height 17
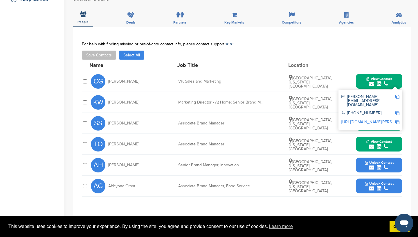
click at [397, 96] on img at bounding box center [397, 97] width 4 height 4
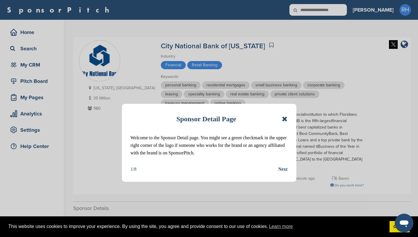
click at [283, 119] on icon at bounding box center [285, 118] width 6 height 7
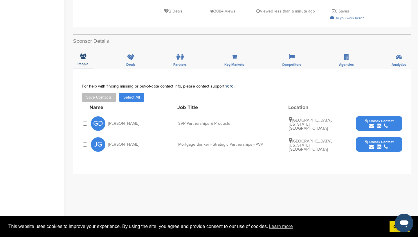
scroll to position [164, 0]
